Goal: Find specific page/section: Find specific page/section

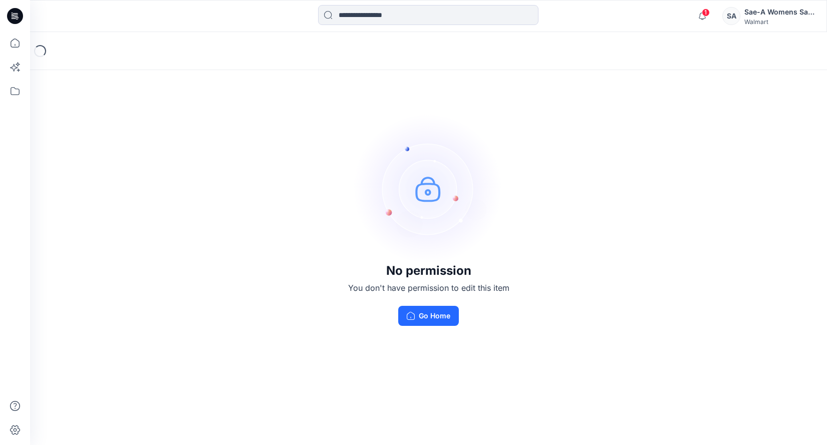
click at [787, 16] on div "Sae-A Womens Sales Team" at bounding box center [779, 12] width 70 height 12
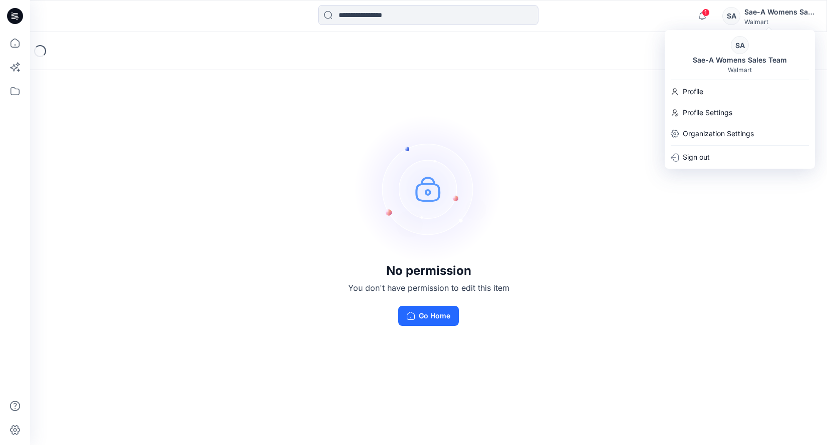
click at [743, 53] on div "SA" at bounding box center [740, 45] width 18 height 18
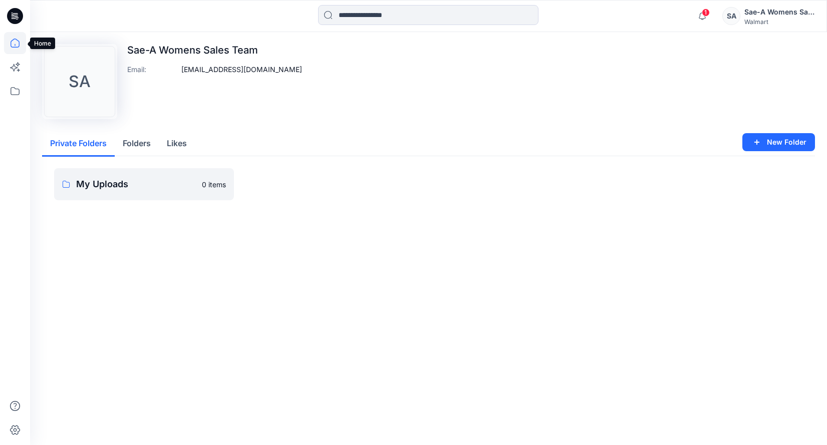
click at [13, 40] on icon at bounding box center [15, 43] width 22 height 22
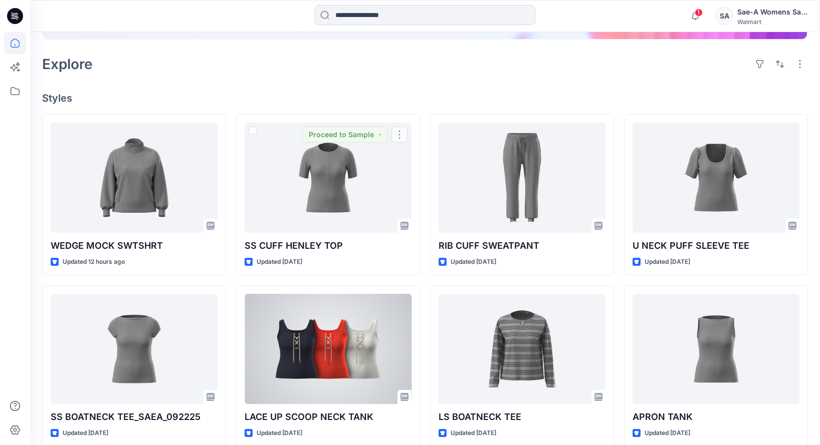
scroll to position [200, 0]
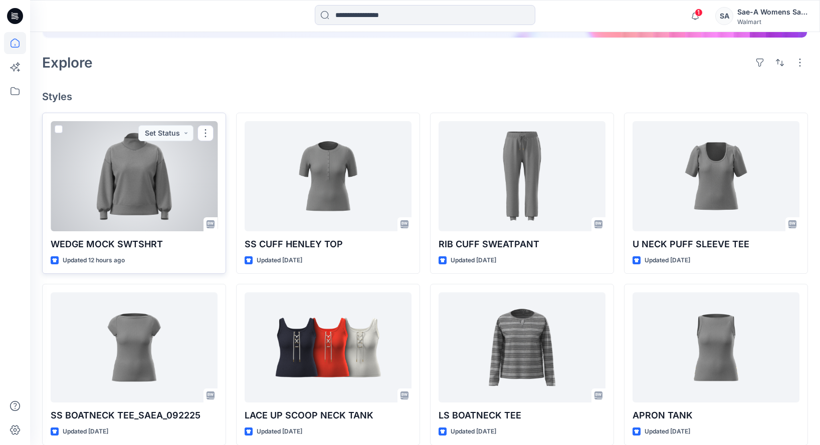
click at [149, 213] on div at bounding box center [134, 176] width 167 height 110
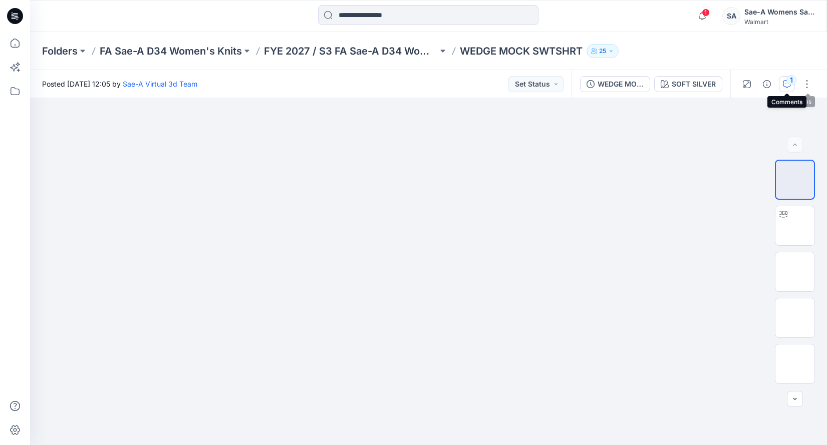
click at [790, 83] on div "1" at bounding box center [792, 80] width 10 height 10
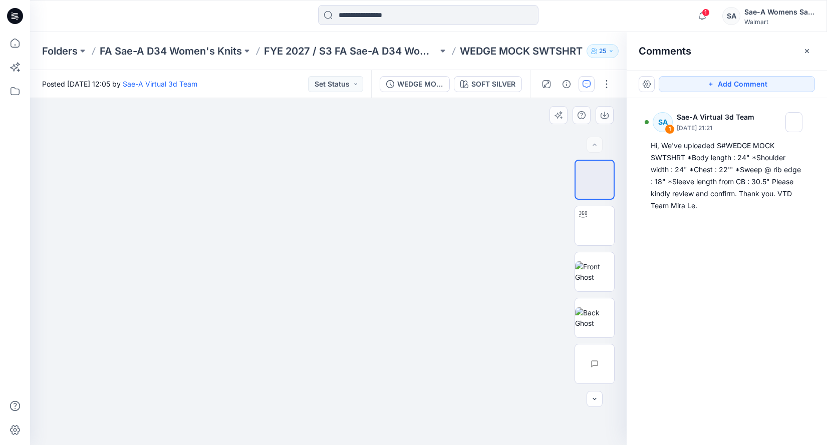
click at [68, 149] on div at bounding box center [328, 271] width 597 height 347
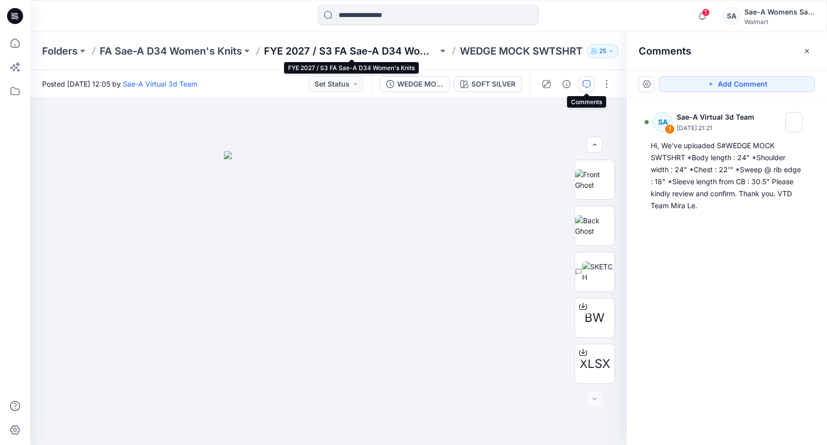
click at [366, 50] on p "FYE 2027 / S3 FA Sae-A D34 Women's Knits" at bounding box center [351, 51] width 174 height 14
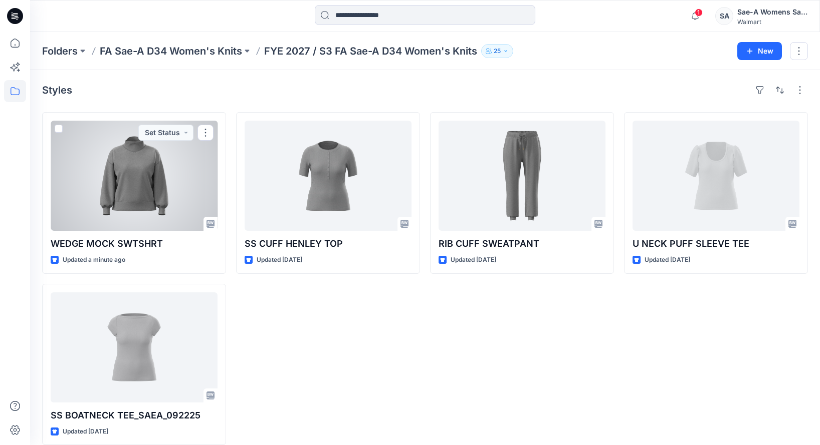
click at [161, 196] on div at bounding box center [134, 176] width 167 height 110
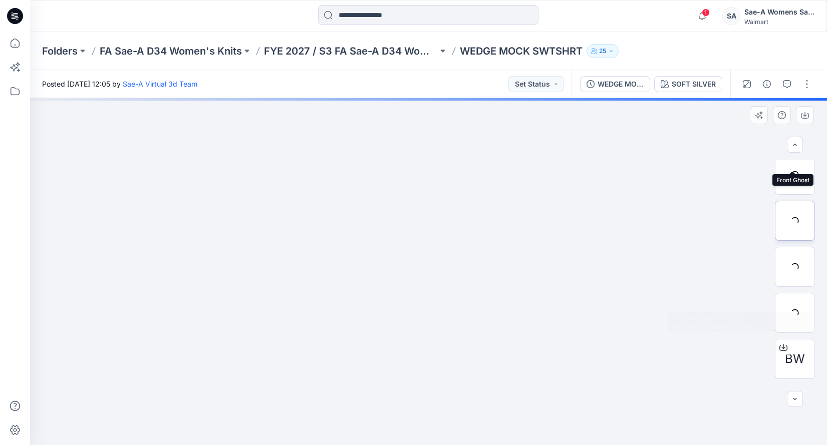
scroll to position [138, 0]
